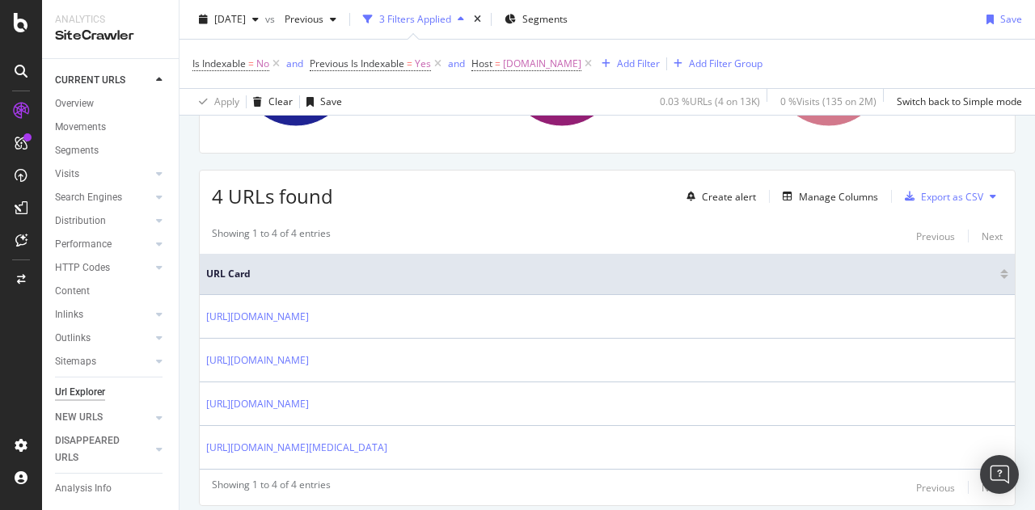
scroll to position [250, 0]
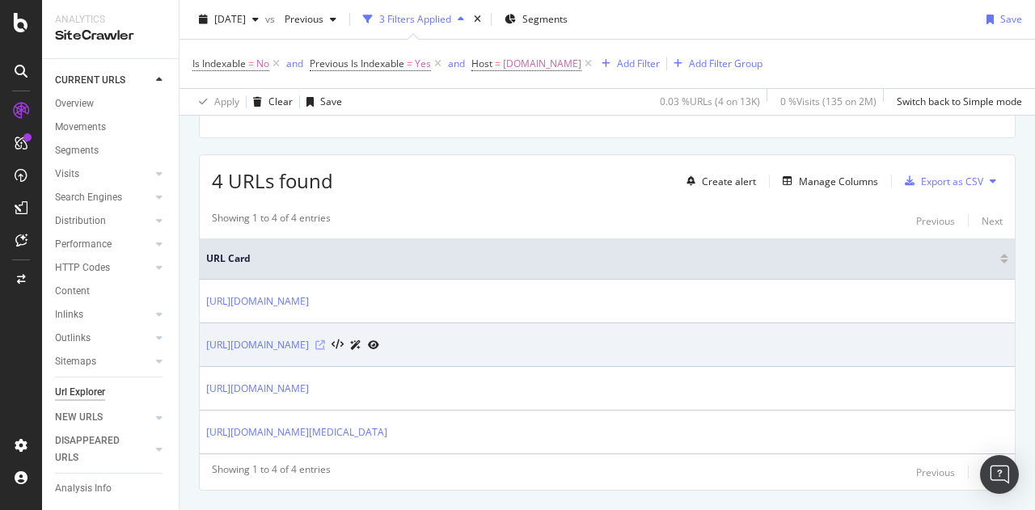
click at [325, 344] on icon at bounding box center [320, 345] width 10 height 10
